Goal: Transaction & Acquisition: Purchase product/service

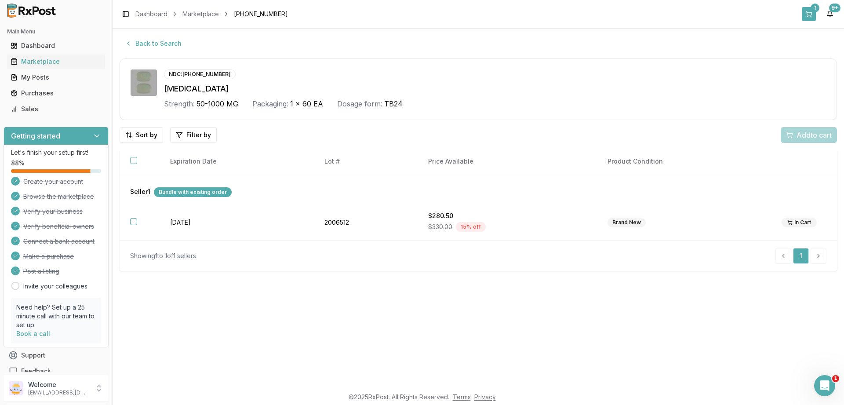
click at [813, 14] on button "1" at bounding box center [809, 14] width 14 height 14
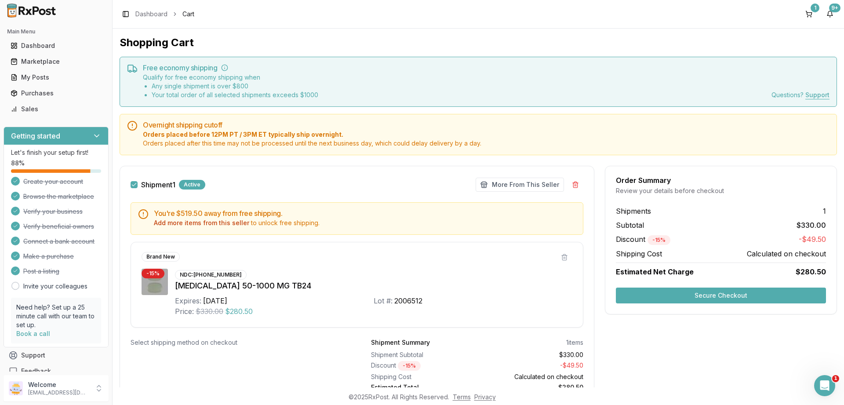
scroll to position [40, 0]
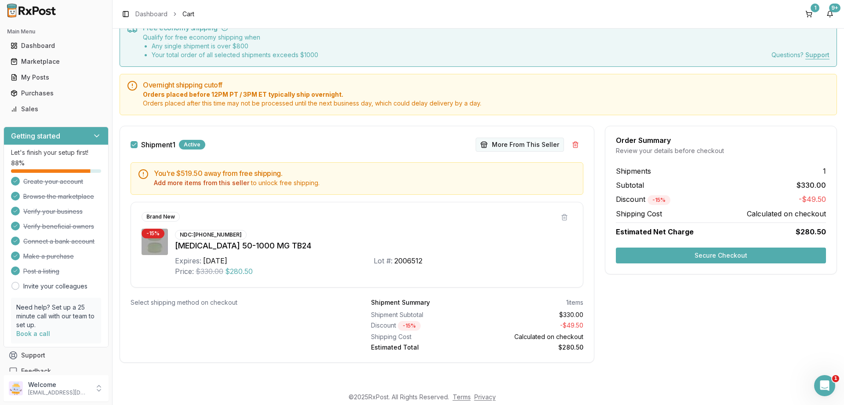
click at [524, 145] on button "More From This Seller" at bounding box center [520, 145] width 88 height 14
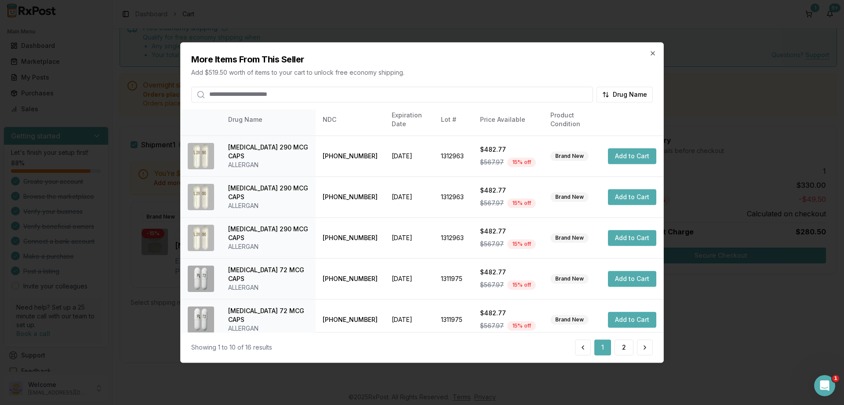
scroll to position [216, 0]
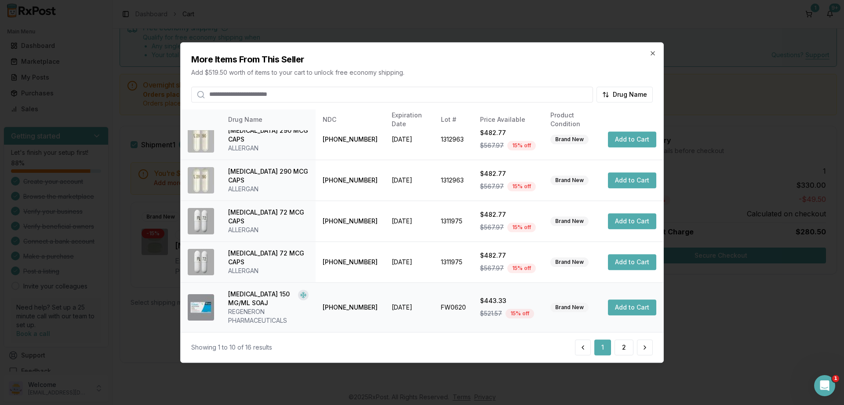
click at [627, 306] on button "Add to Cart" at bounding box center [632, 307] width 48 height 16
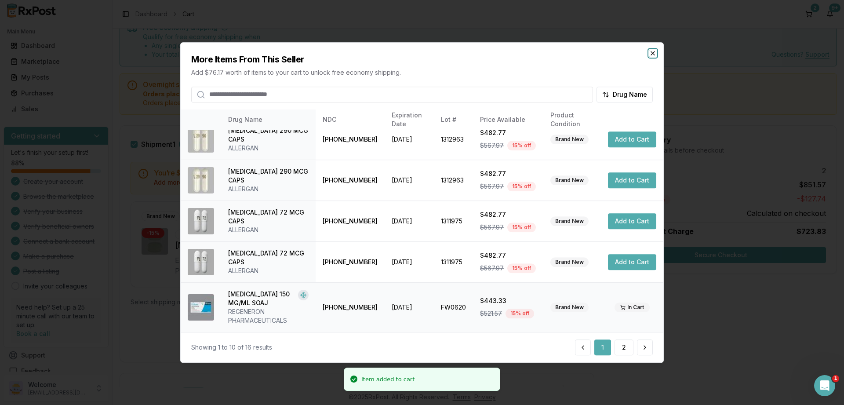
click at [652, 51] on icon "button" at bounding box center [652, 53] width 7 height 7
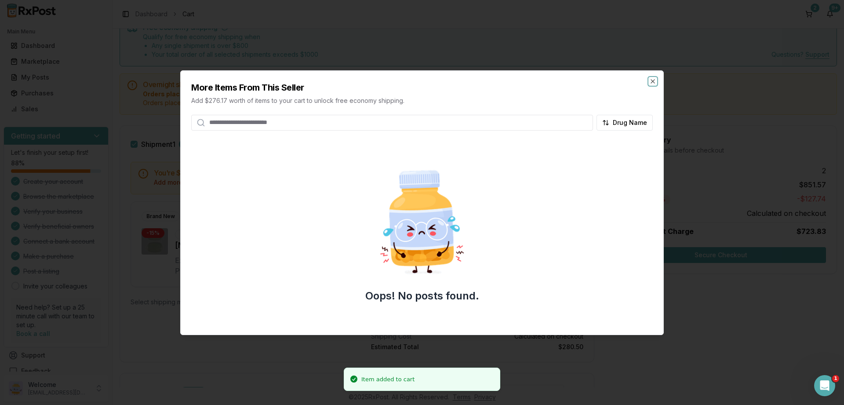
scroll to position [40, 0]
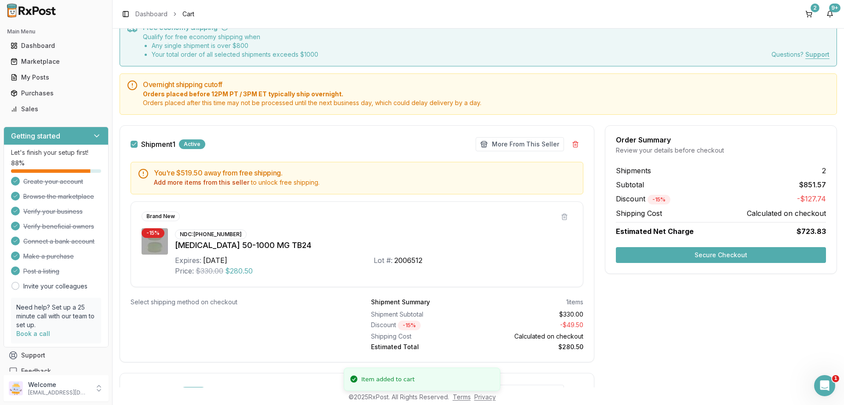
click at [720, 258] on button "Secure Checkout" at bounding box center [721, 255] width 210 height 16
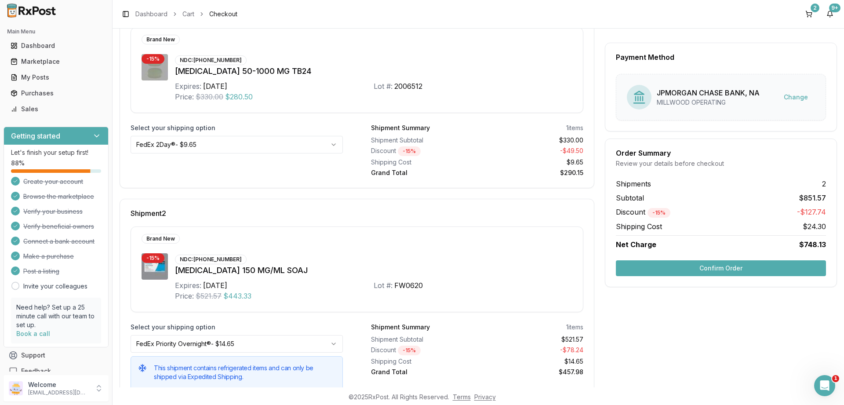
scroll to position [137, 0]
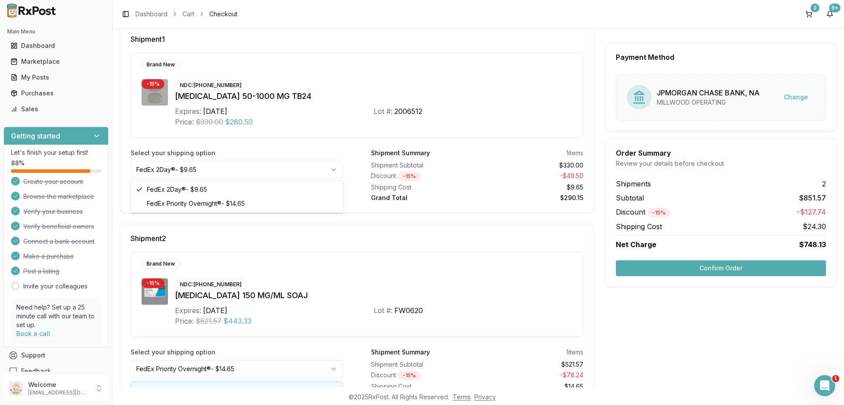
click at [331, 170] on html "Main Menu Dashboard Marketplace My Posts Purchases Sales Getting started Let's …" at bounding box center [422, 202] width 844 height 405
click at [343, 94] on html "Main Menu Dashboard Marketplace My Posts Purchases Sales Getting started Let's …" at bounding box center [422, 202] width 844 height 405
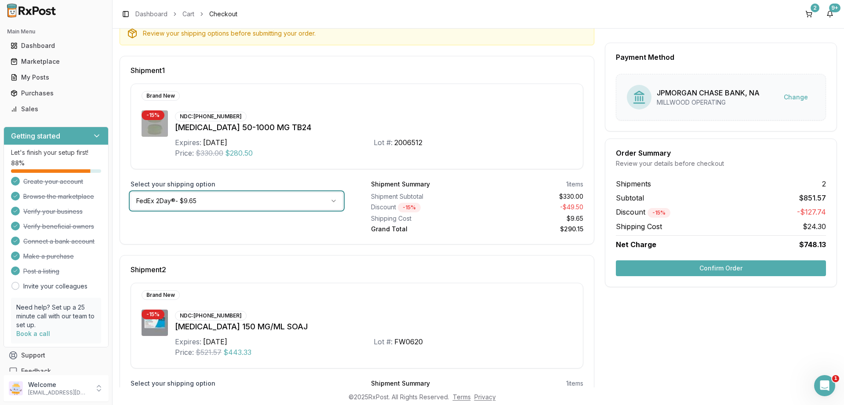
scroll to position [0, 0]
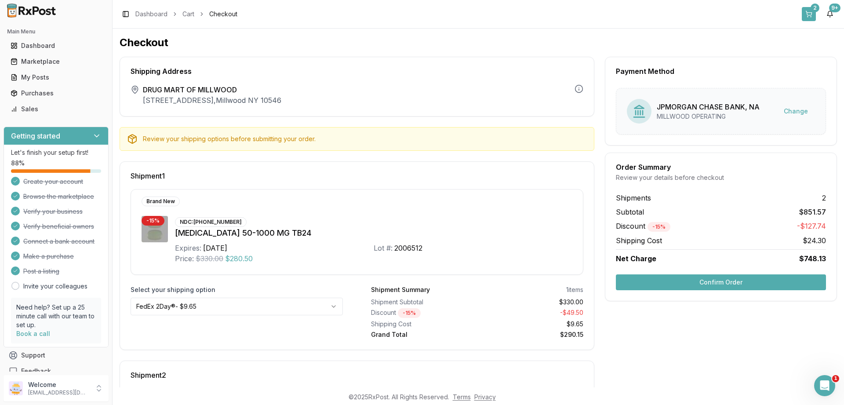
click at [807, 14] on button "2" at bounding box center [809, 14] width 14 height 14
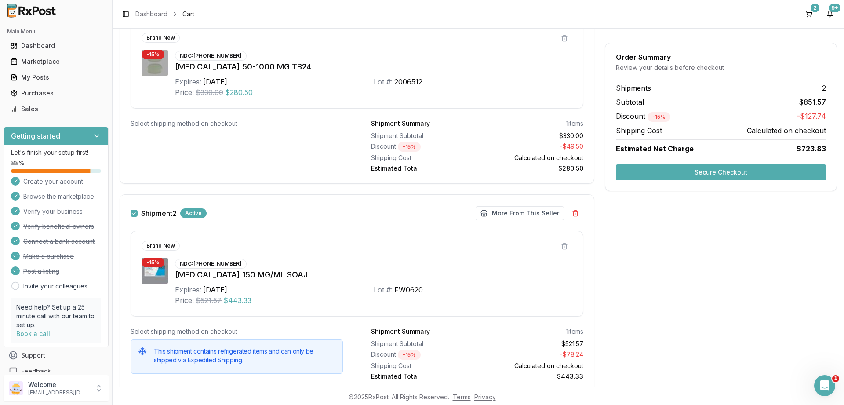
scroll to position [248, 0]
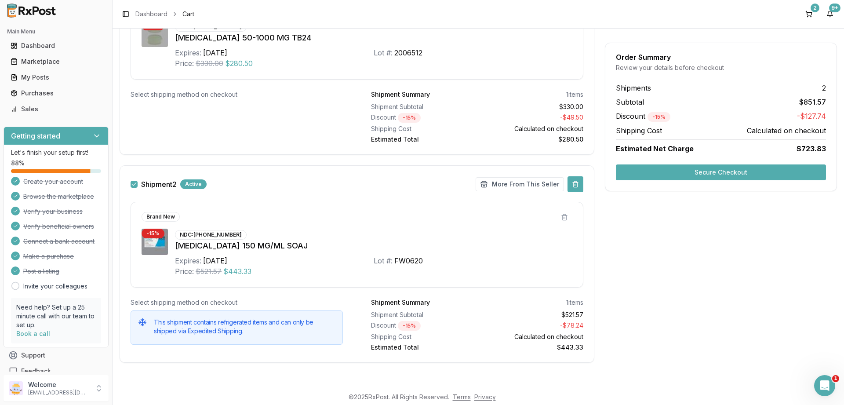
click at [575, 184] on button at bounding box center [576, 184] width 16 height 16
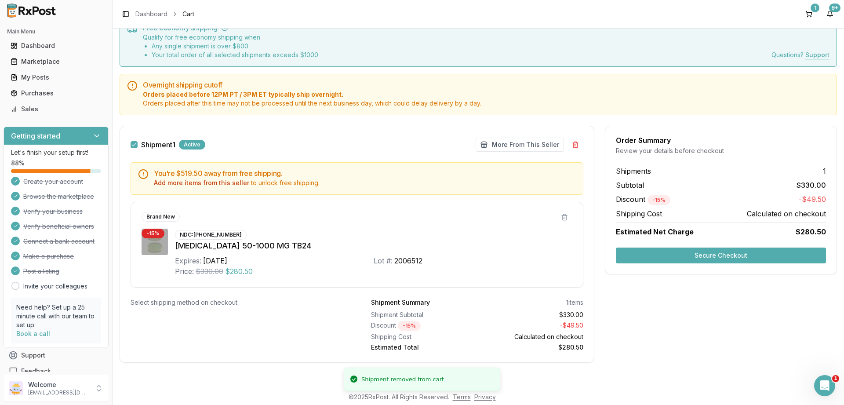
scroll to position [40, 0]
click at [510, 144] on button "More From This Seller" at bounding box center [520, 145] width 88 height 14
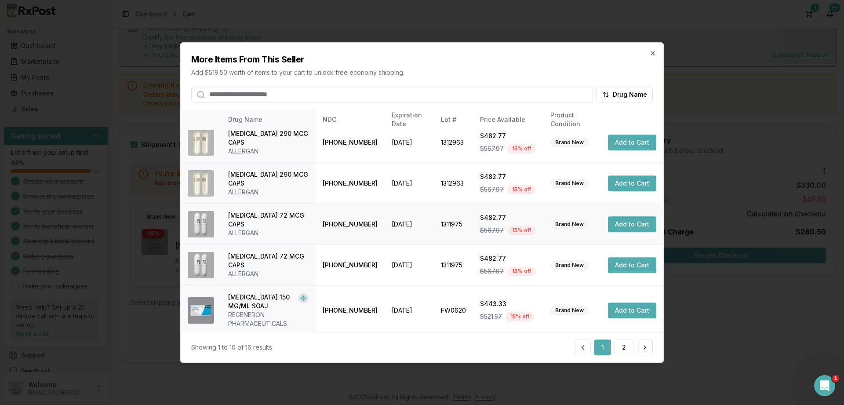
scroll to position [216, 0]
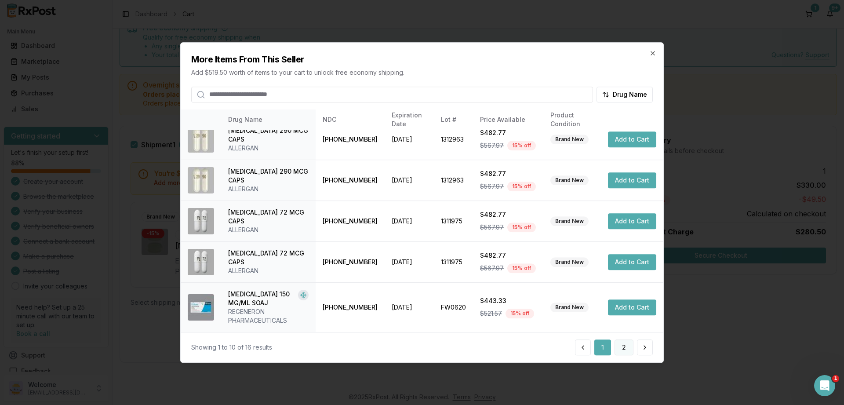
click at [622, 346] on button "2" at bounding box center [624, 347] width 19 height 16
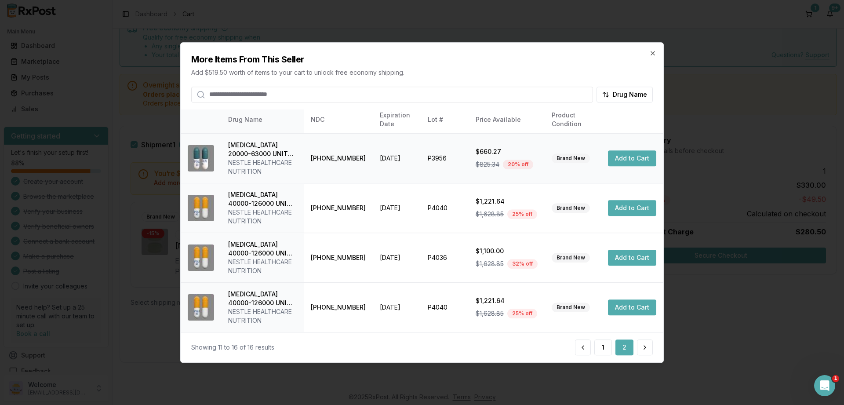
scroll to position [0, 0]
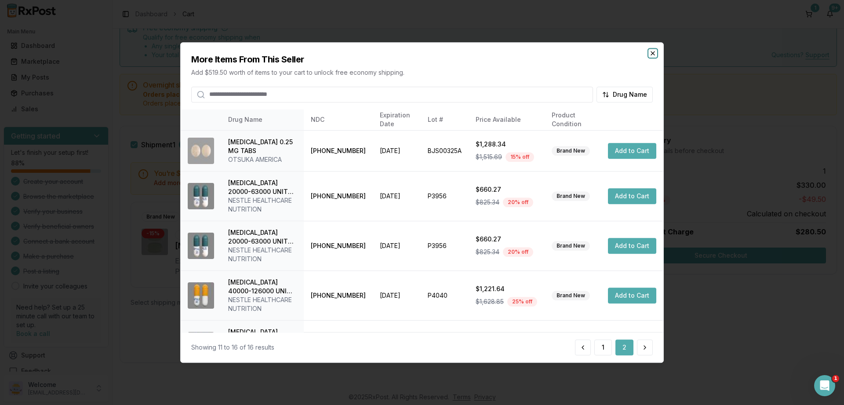
click at [653, 52] on icon "button" at bounding box center [652, 53] width 7 height 7
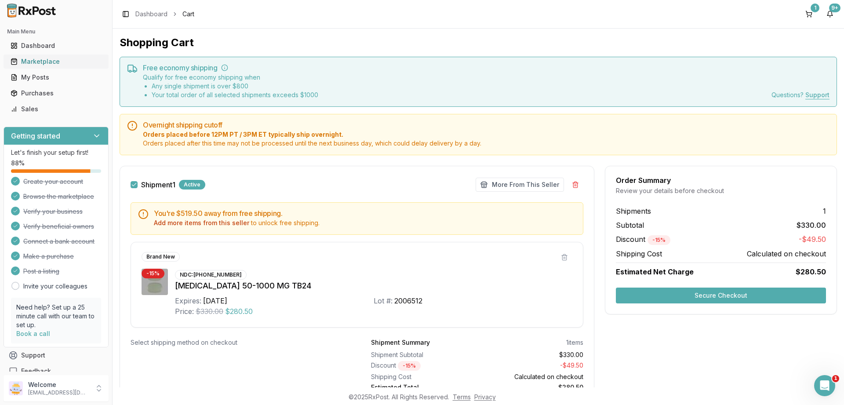
click at [35, 63] on div "Marketplace" at bounding box center [56, 61] width 91 height 9
